Goal: Task Accomplishment & Management: Use online tool/utility

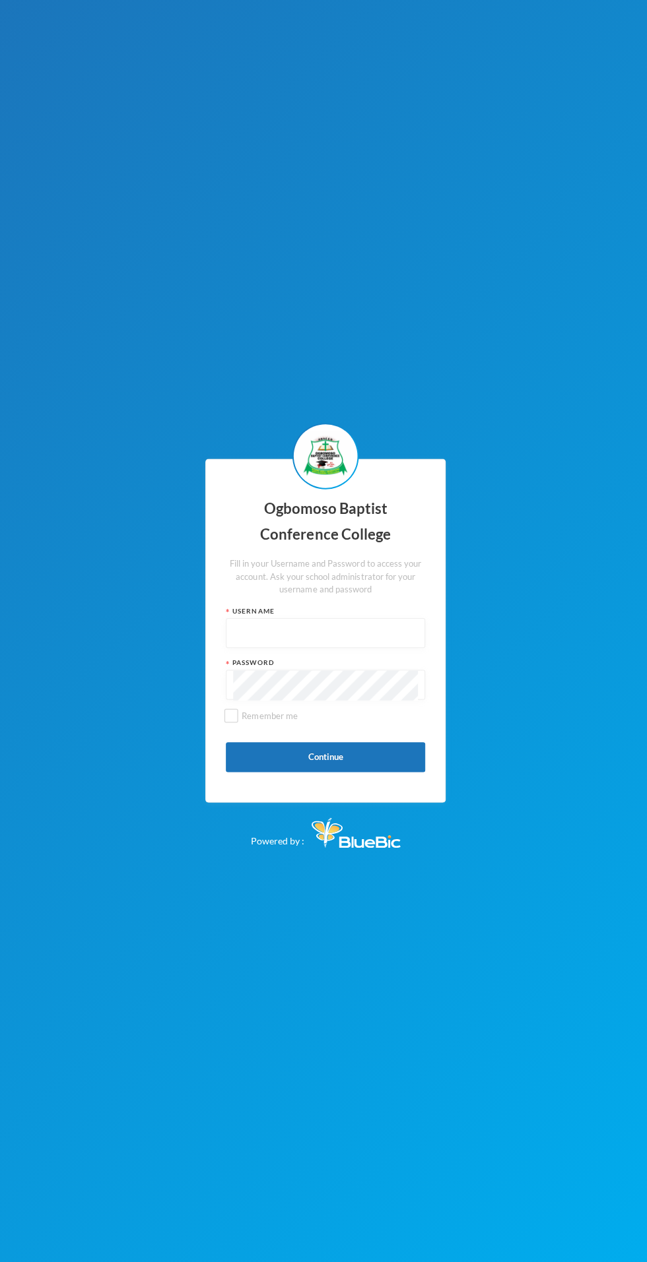
click at [301, 645] on input "text" at bounding box center [323, 630] width 183 height 30
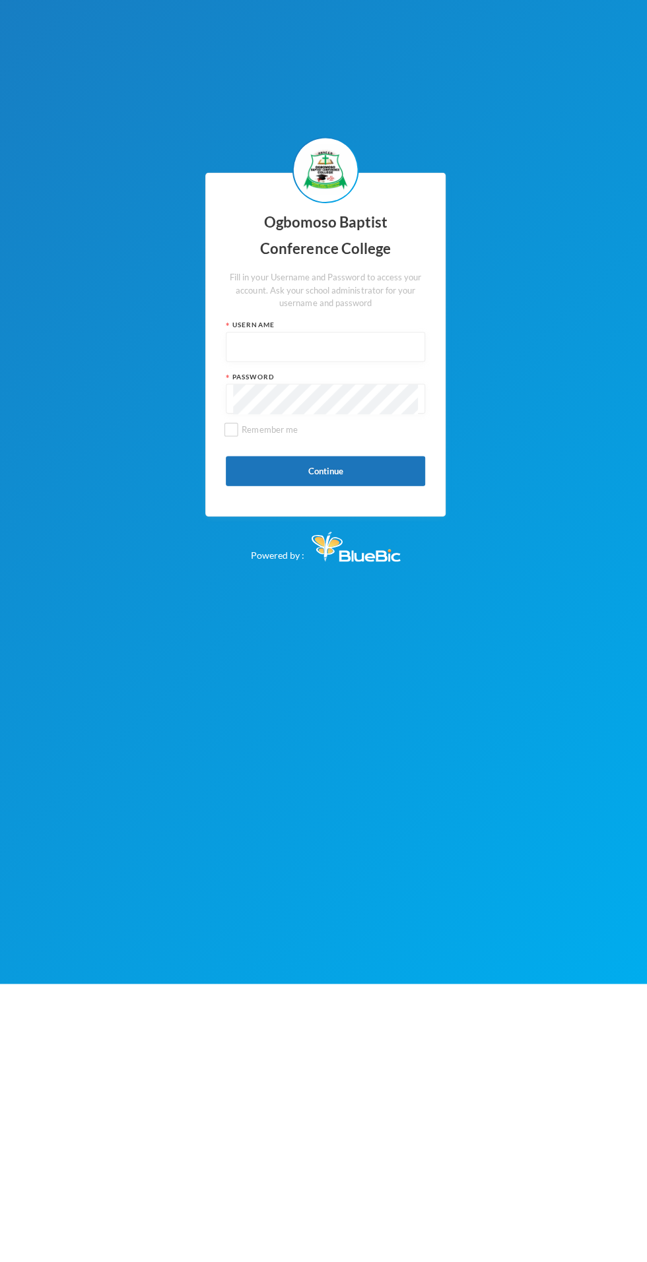
click at [285, 645] on input "text" at bounding box center [323, 630] width 183 height 30
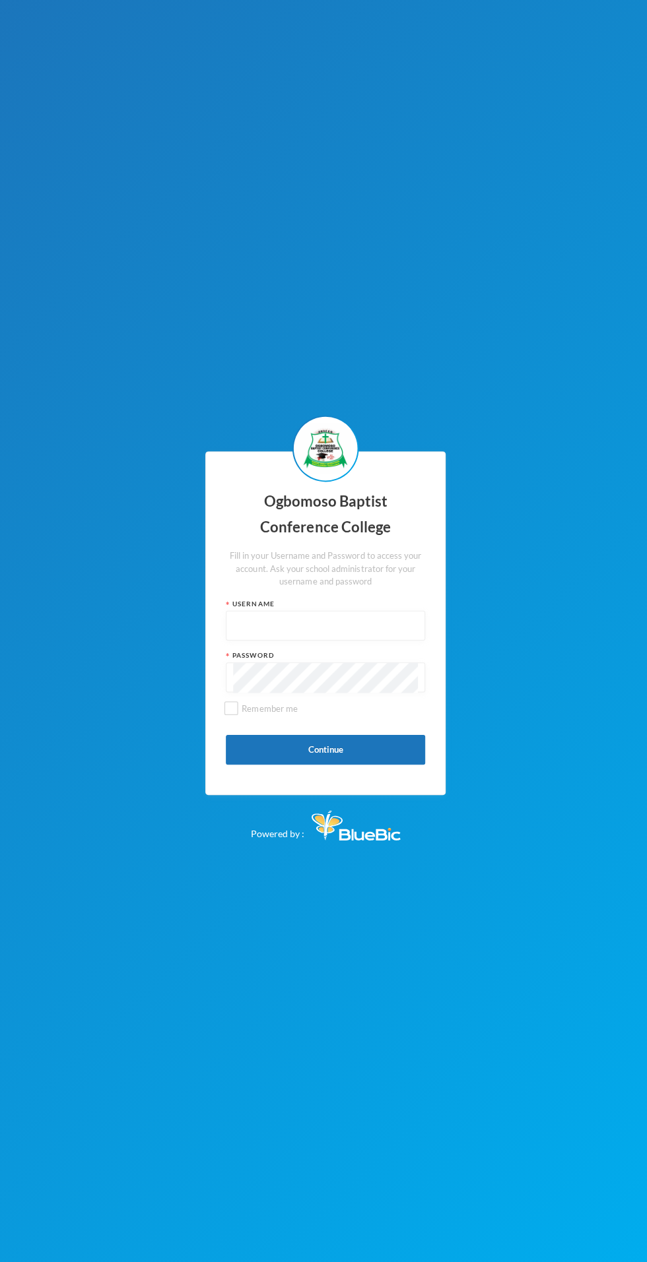
type input "Obacco020"
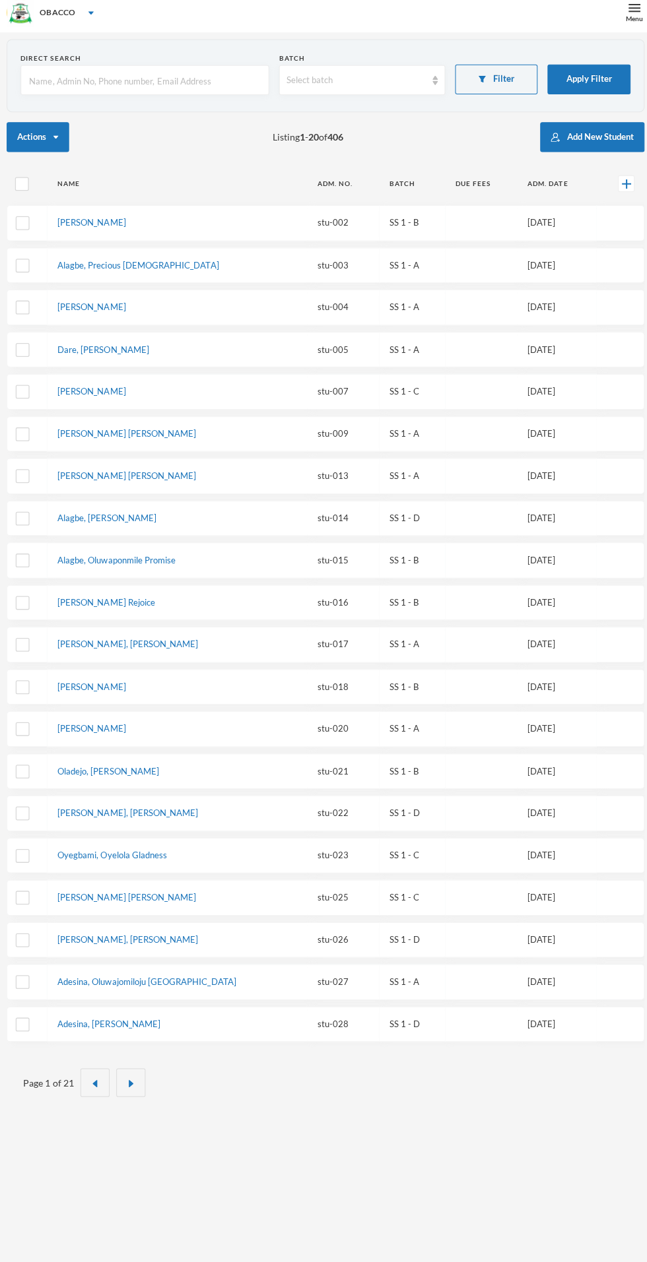
click at [594, 19] on div "OBACCO" at bounding box center [323, 20] width 647 height 40
click at [609, 34] on div "OBACCO" at bounding box center [323, 20] width 647 height 40
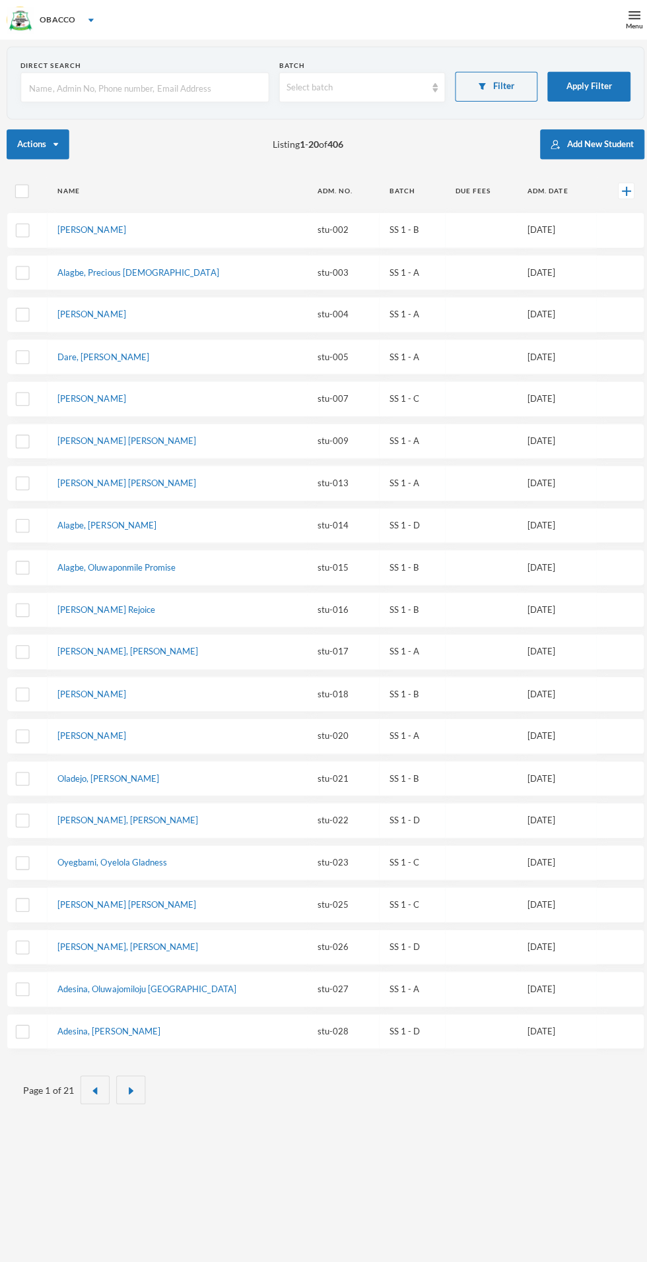
click at [612, 2] on div "OBACCO" at bounding box center [323, 20] width 647 height 40
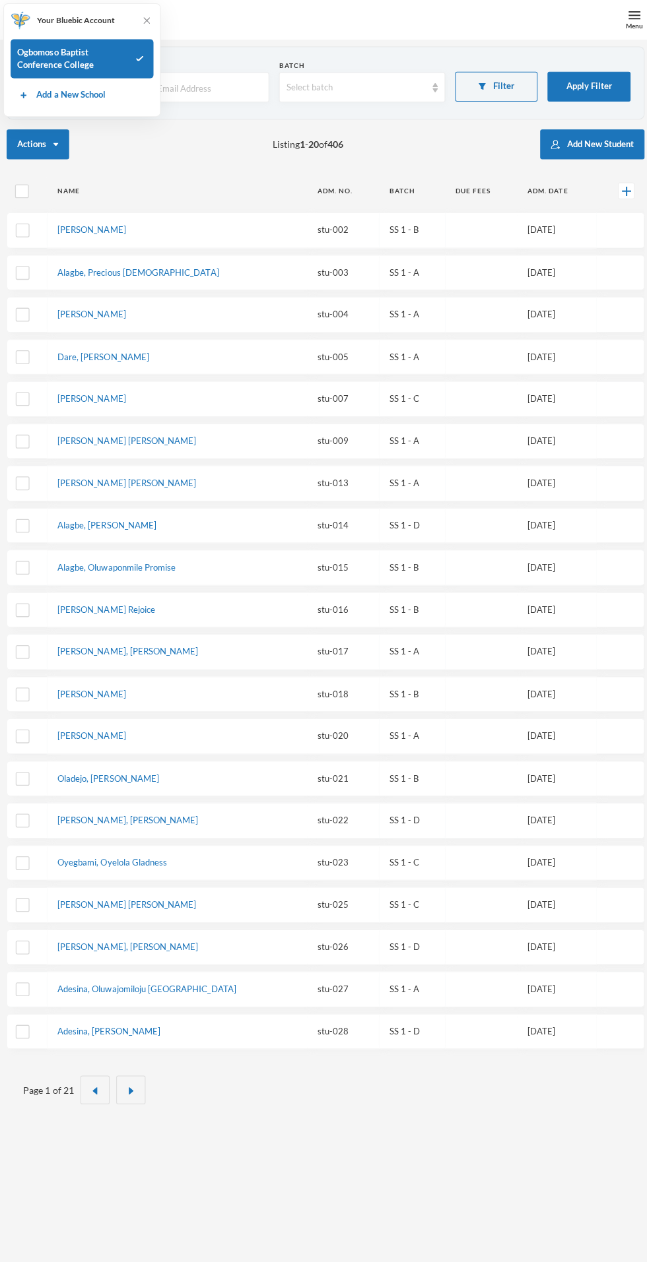
click at [607, 35] on div "OBACCO" at bounding box center [323, 20] width 647 height 40
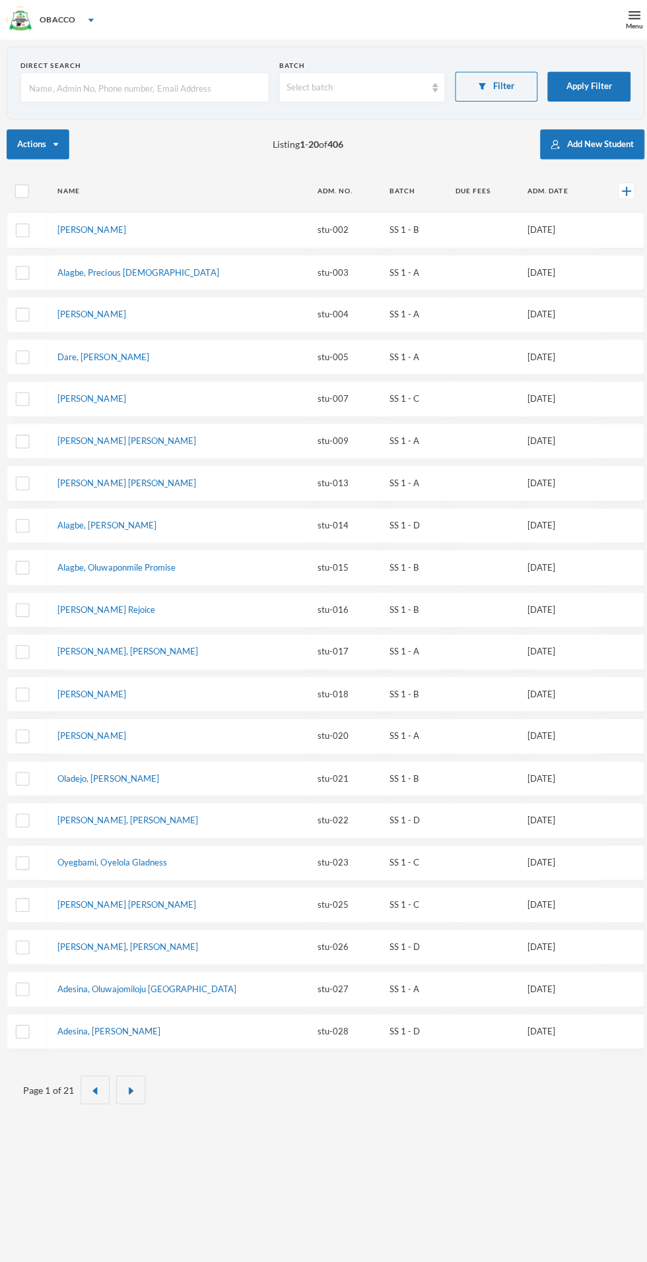
click at [631, 22] on div "Menu" at bounding box center [629, 26] width 17 height 10
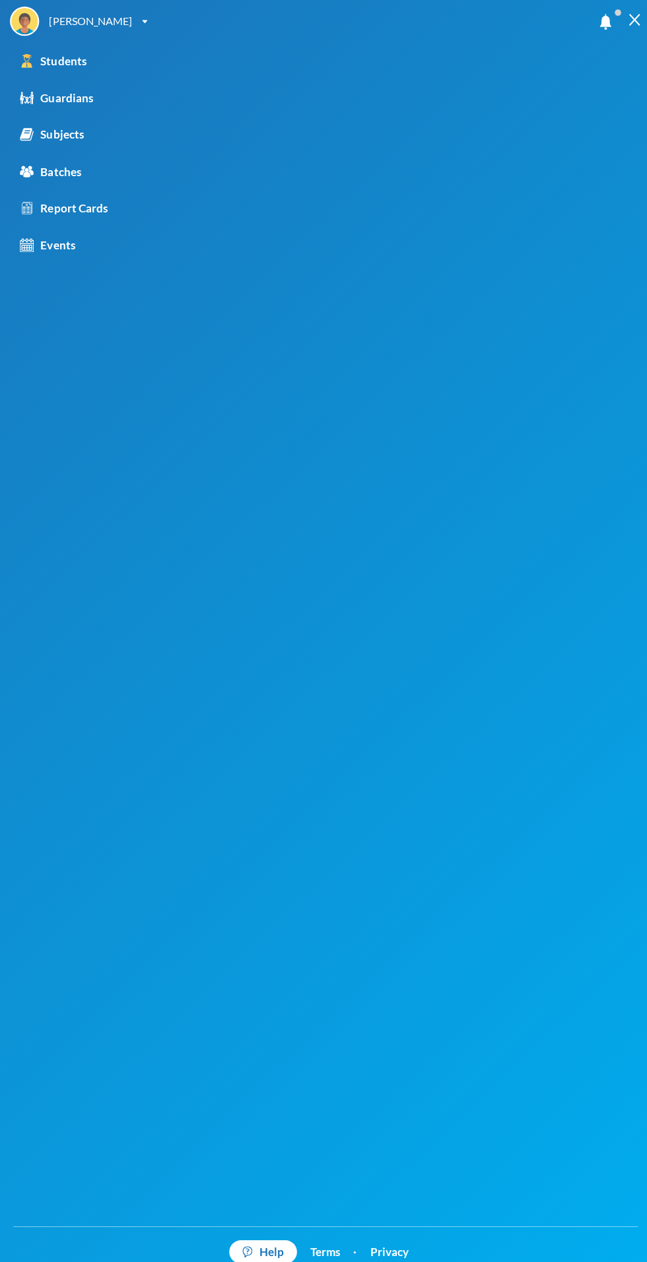
click at [83, 205] on div "Report Cards" at bounding box center [63, 207] width 87 height 17
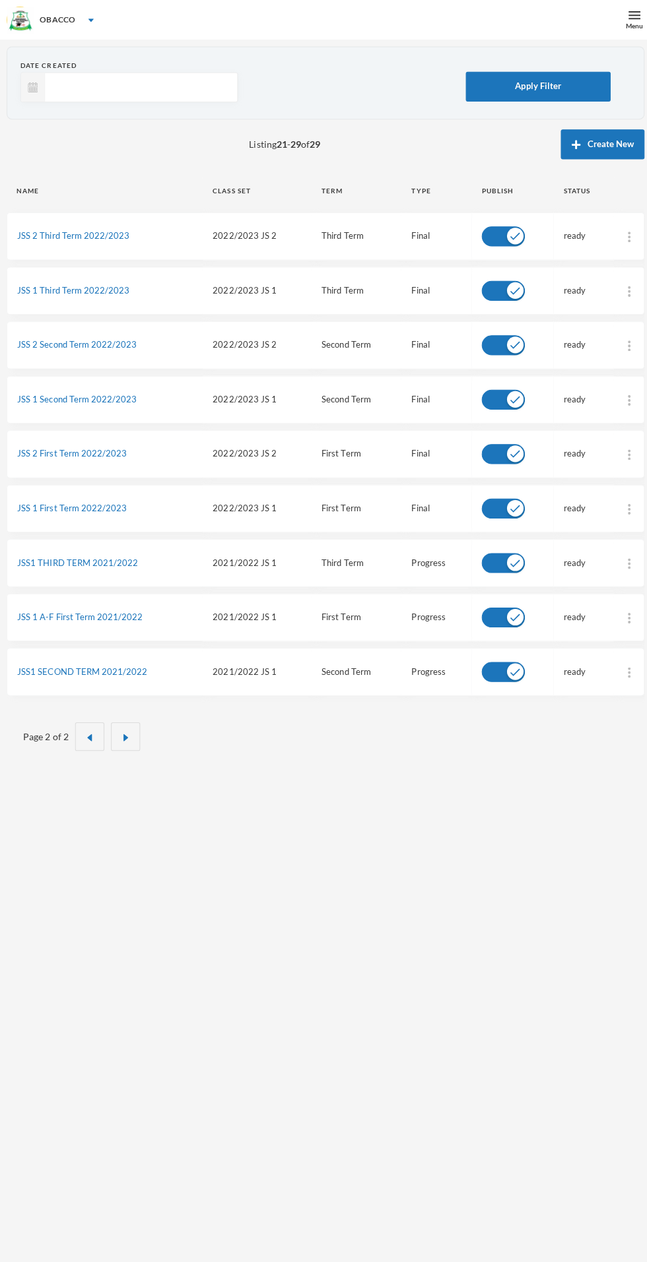
click at [88, 729] on img "button" at bounding box center [89, 733] width 8 height 8
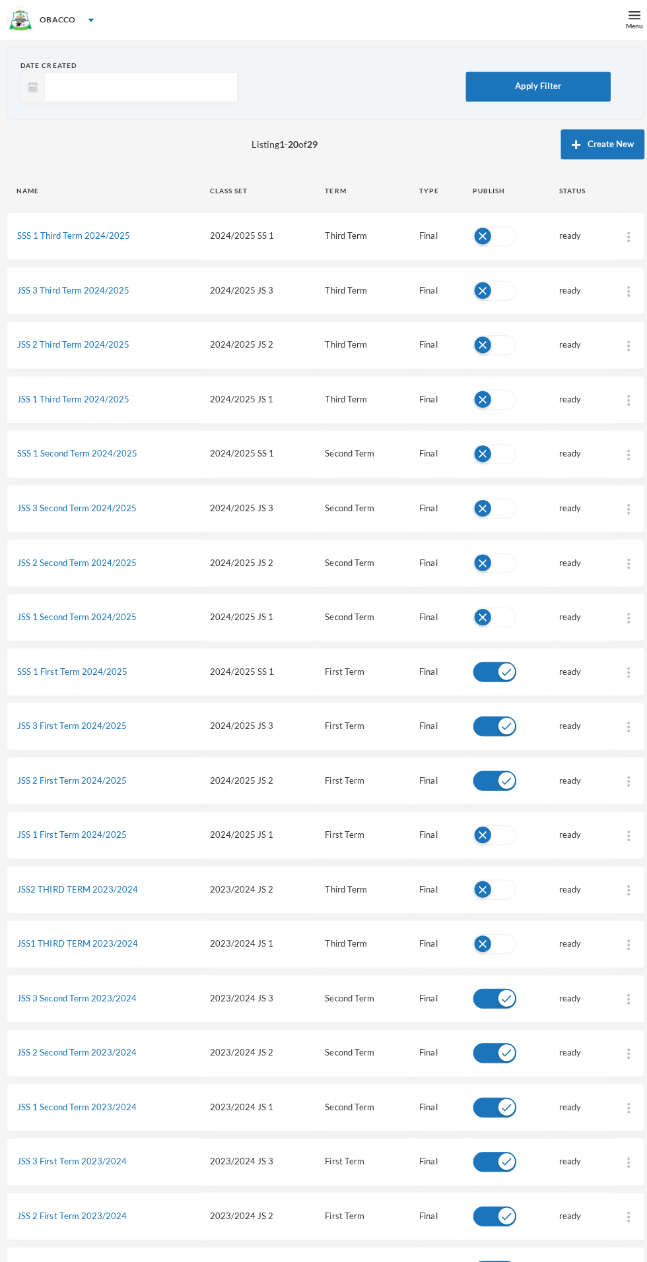
click at [51, 668] on link "SSS 1 First Term 2024/2025" at bounding box center [72, 667] width 110 height 11
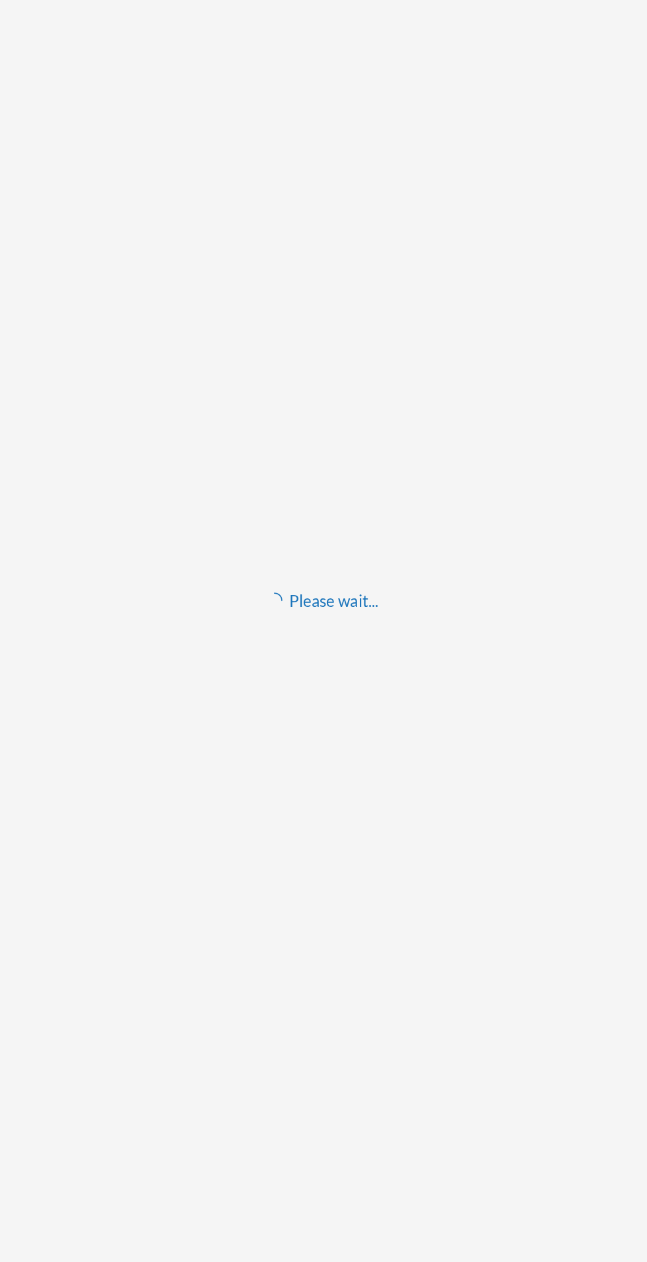
scroll to position [39, 0]
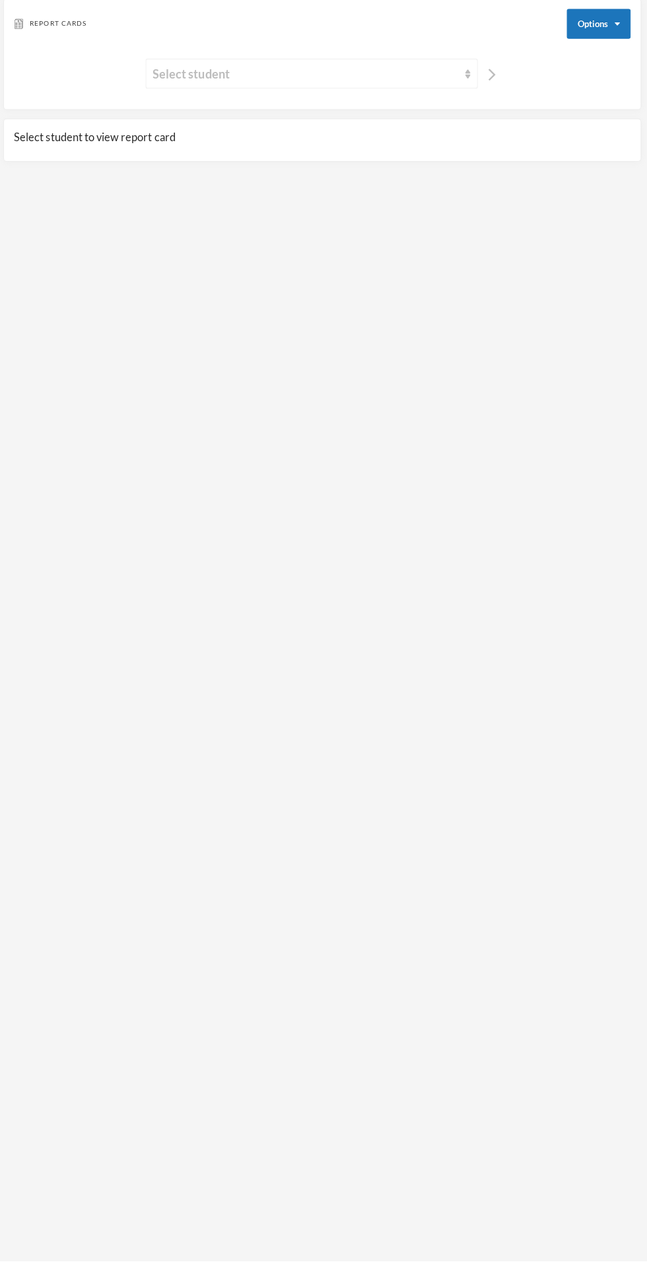
click at [451, 77] on div "Select student" at bounding box center [306, 82] width 303 height 18
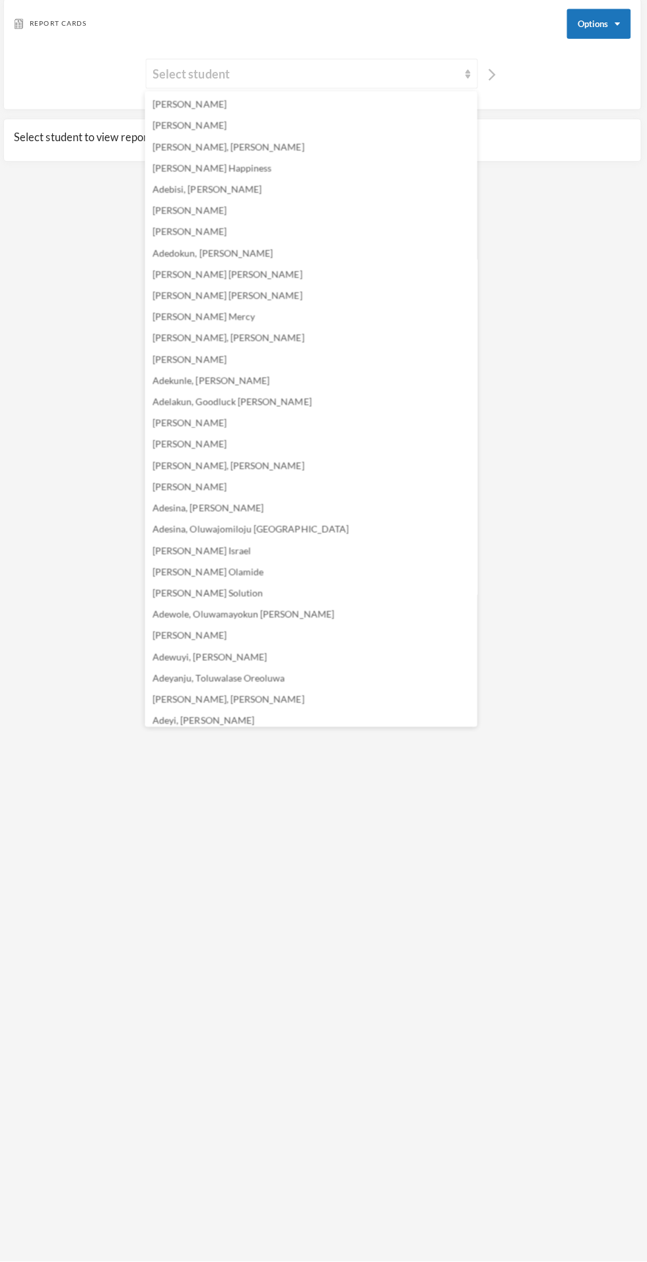
click at [441, 48] on div "Report Cards Options Select student" at bounding box center [323, 62] width 633 height 111
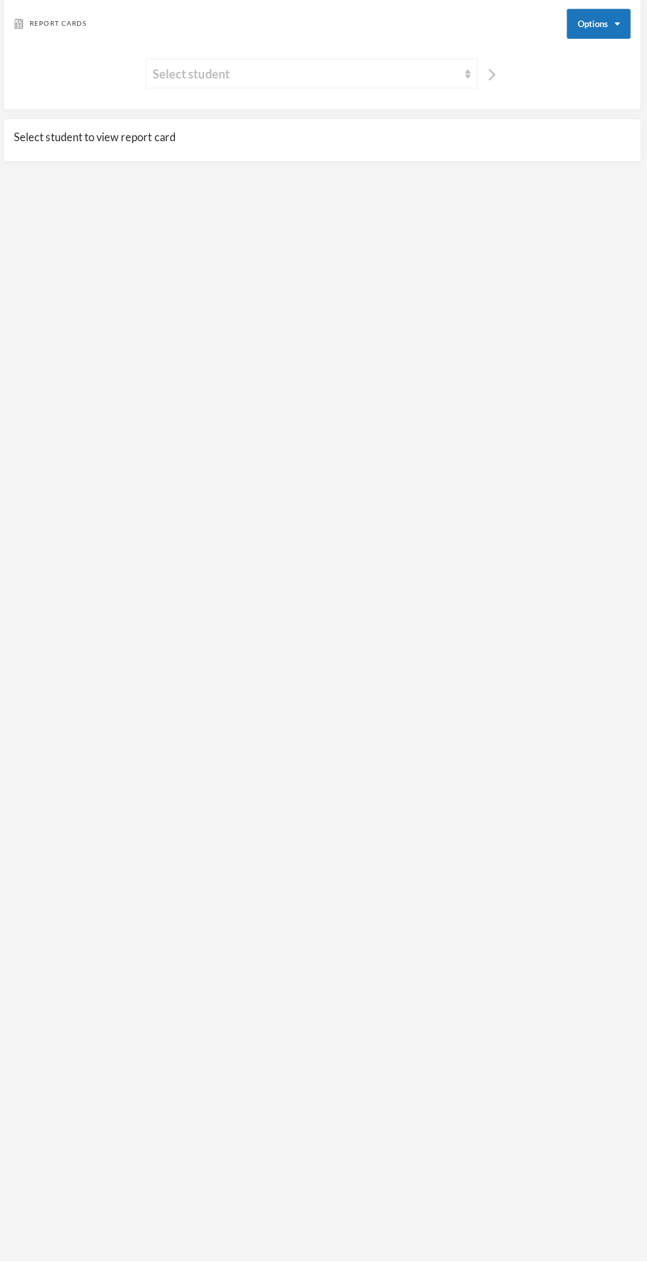
click at [413, 73] on div "Select student" at bounding box center [306, 82] width 303 height 18
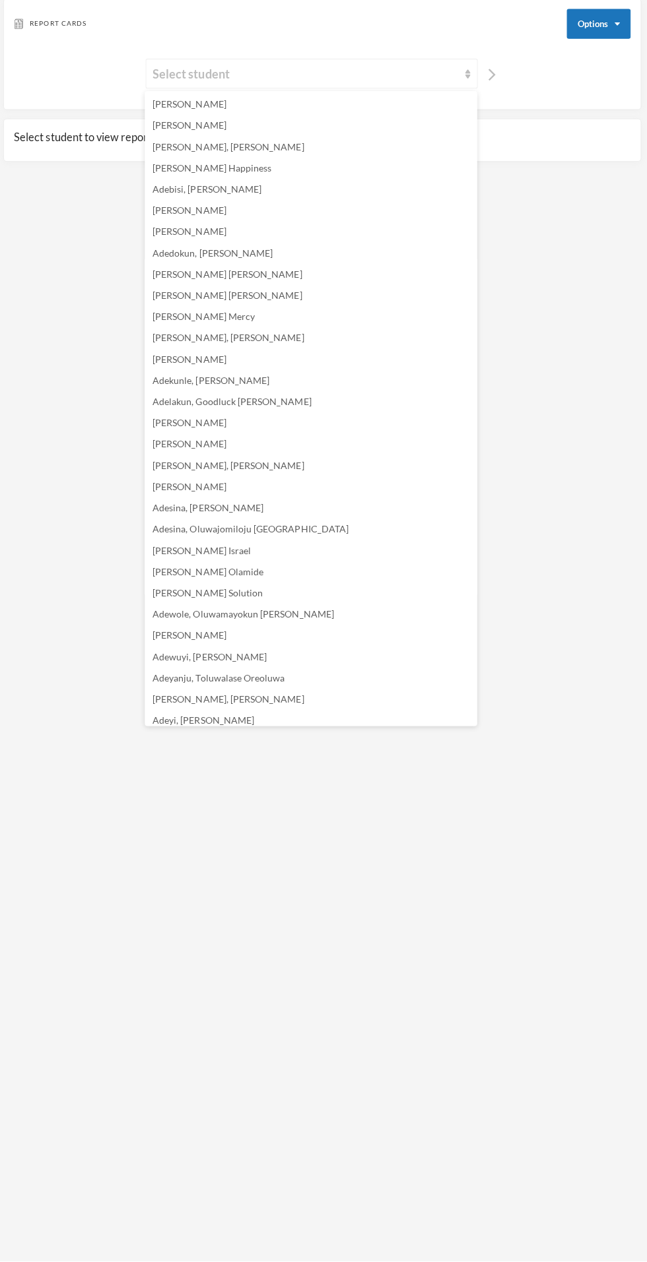
scroll to position [314, 0]
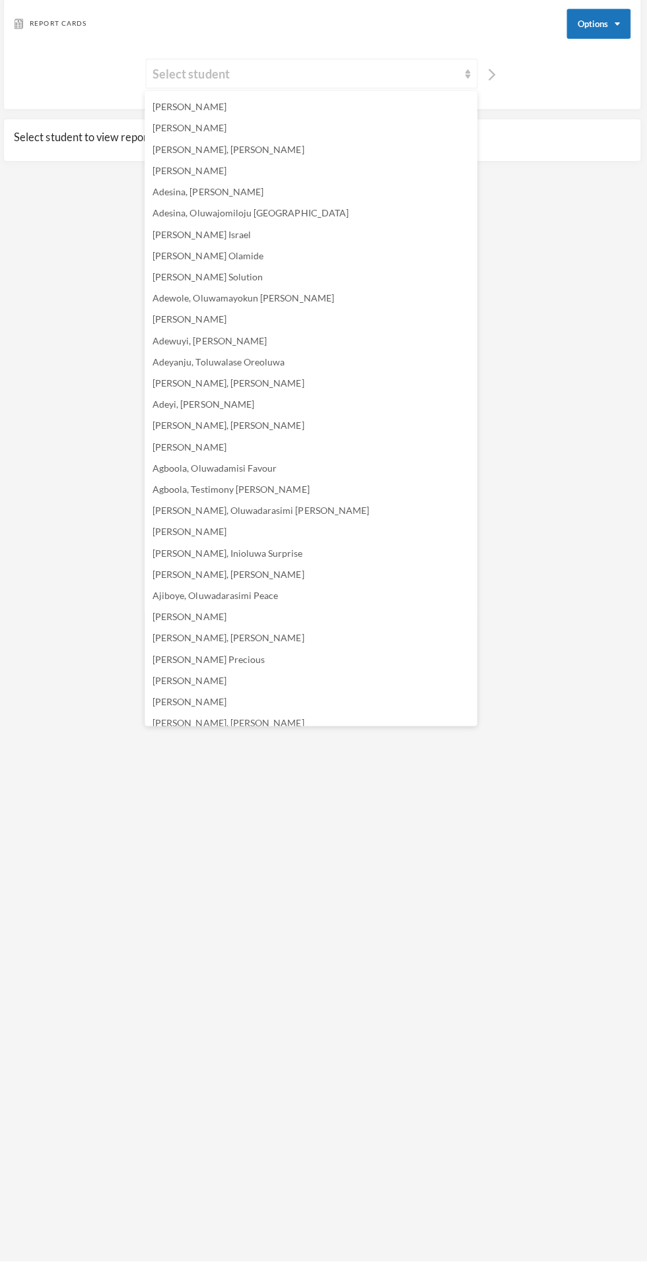
click at [340, 305] on li "Adewole, Oluwamayokun [PERSON_NAME]" at bounding box center [312, 305] width 330 height 21
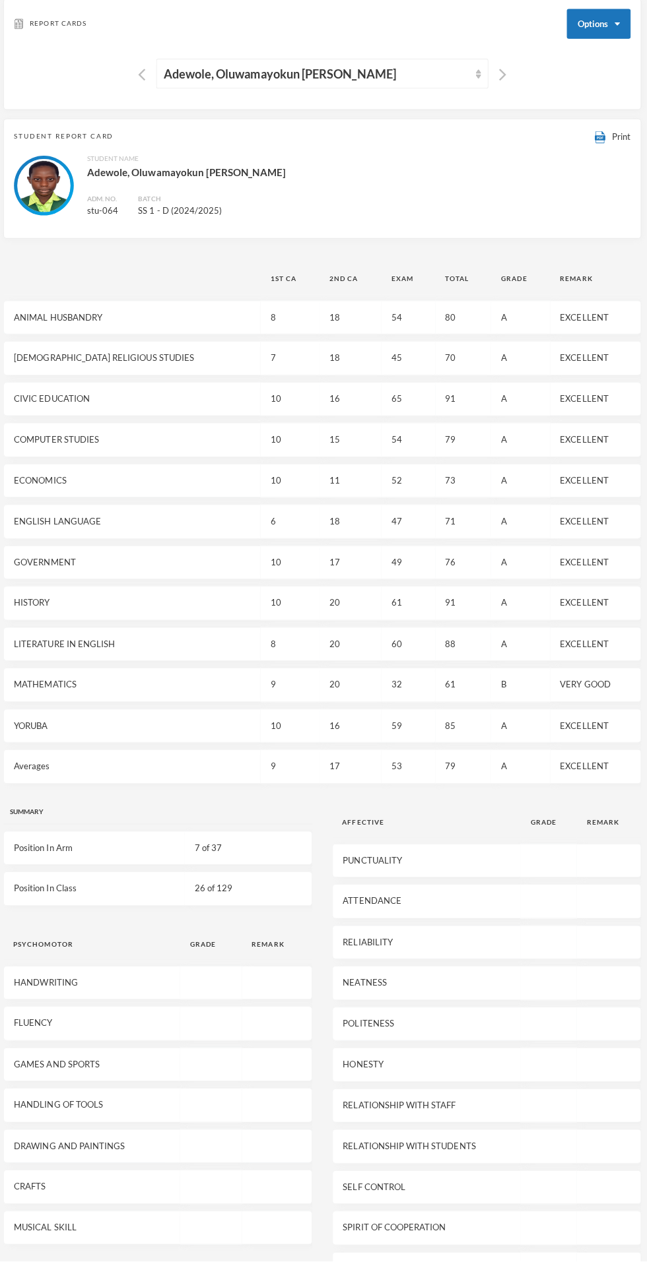
scroll to position [0, 0]
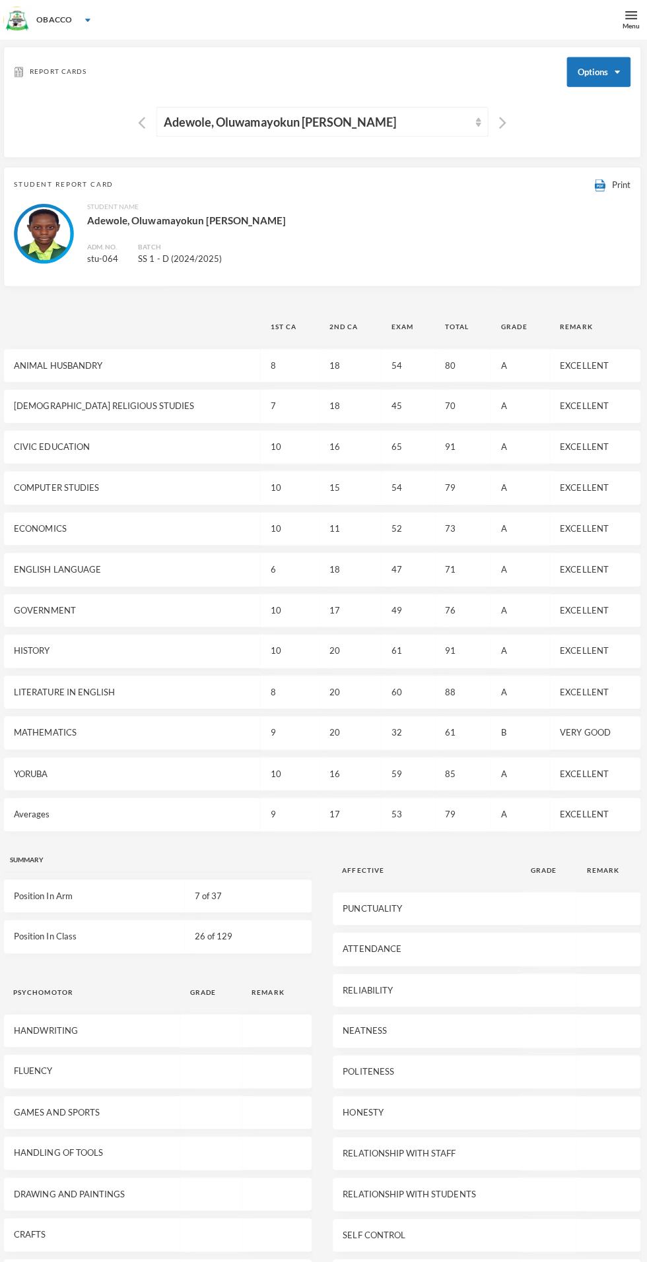
click at [620, 182] on span "Print" at bounding box center [620, 183] width 18 height 11
